Goal: Navigation & Orientation: Find specific page/section

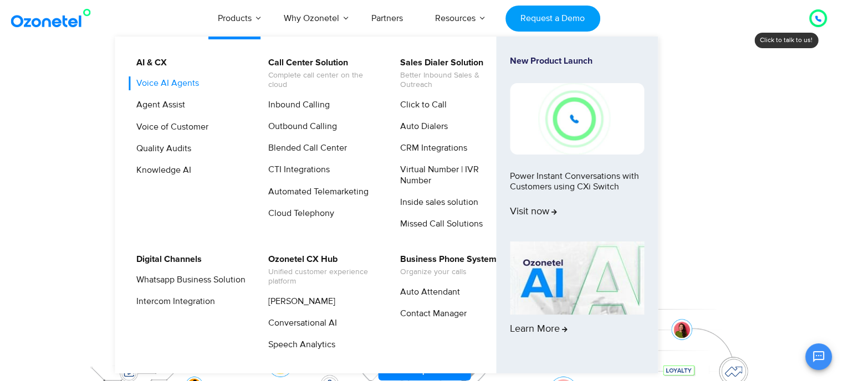
click at [188, 84] on link "Voice AI Agents" at bounding box center [164, 83] width 71 height 14
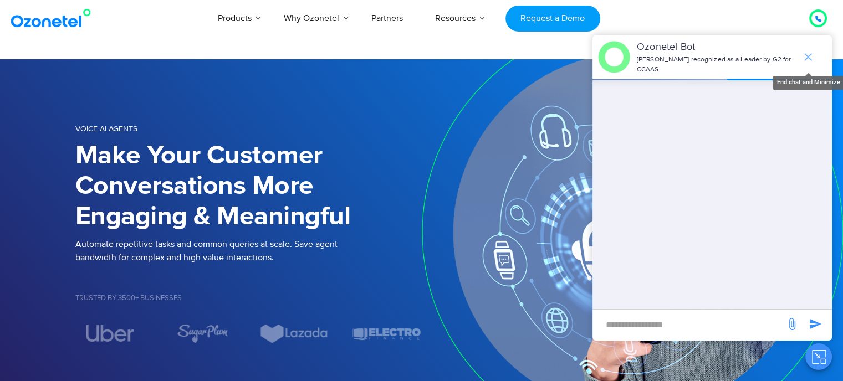
click at [809, 50] on icon "end chat or minimize" at bounding box center [807, 56] width 13 height 13
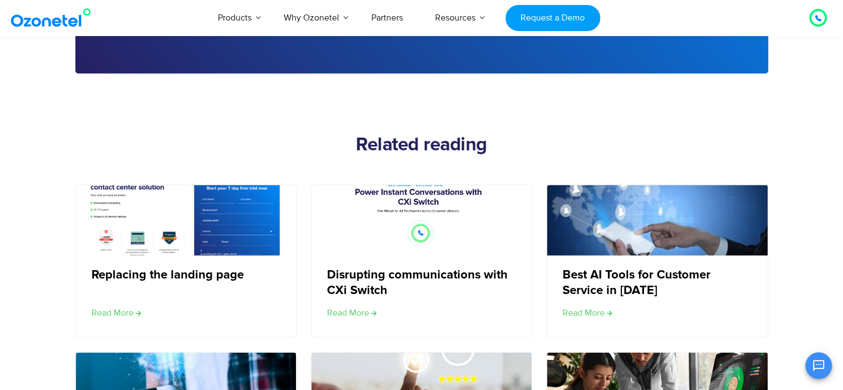
scroll to position [1826, 0]
